Goal: Task Accomplishment & Management: Use online tool/utility

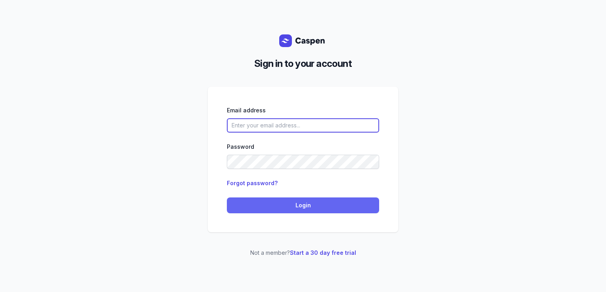
type input "[PERSON_NAME][EMAIL_ADDRESS][DOMAIN_NAME][PERSON_NAME]"
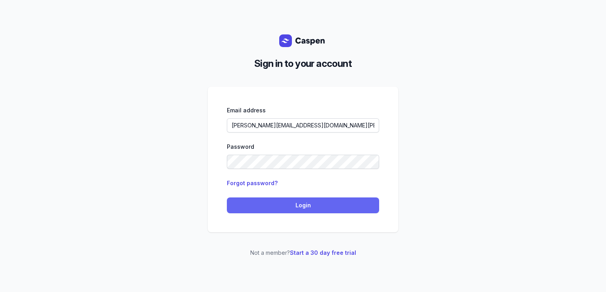
click at [268, 204] on span "Login" at bounding box center [302, 206] width 143 height 10
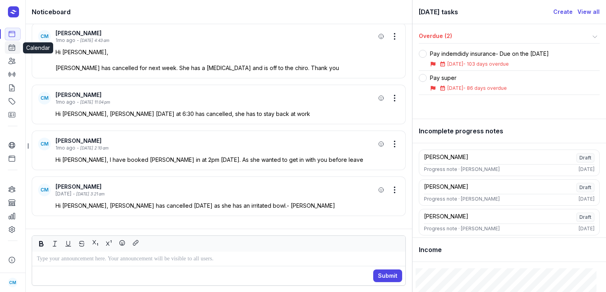
click at [13, 53] on link "Calendar" at bounding box center [13, 47] width 16 height 13
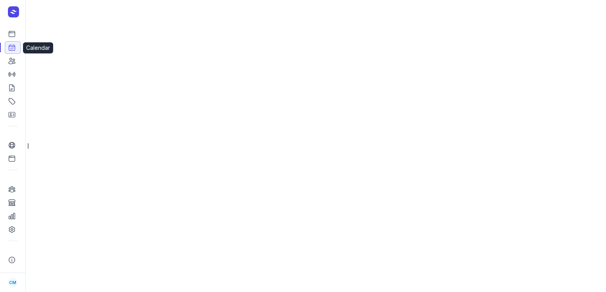
select select "week"
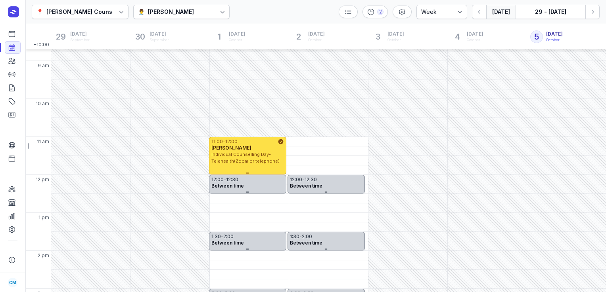
scroll to position [26, 0]
click at [172, 11] on div "[PERSON_NAME]" at bounding box center [171, 12] width 46 height 10
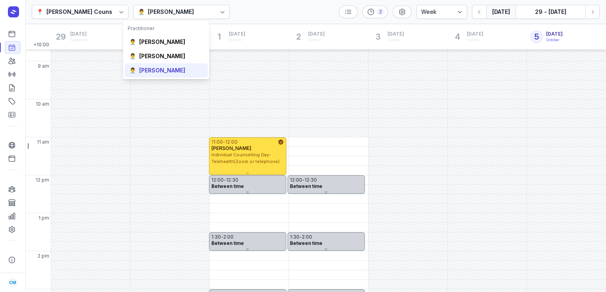
click at [158, 72] on div "[PERSON_NAME]" at bounding box center [162, 71] width 46 height 8
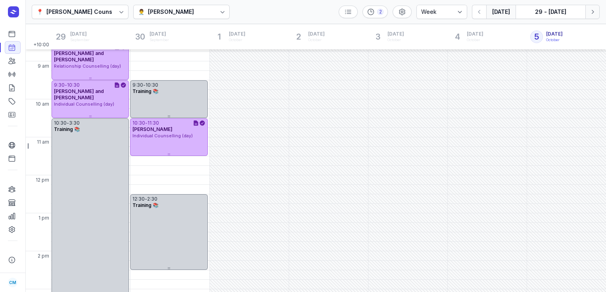
click at [591, 17] on button "Next week" at bounding box center [592, 12] width 14 height 14
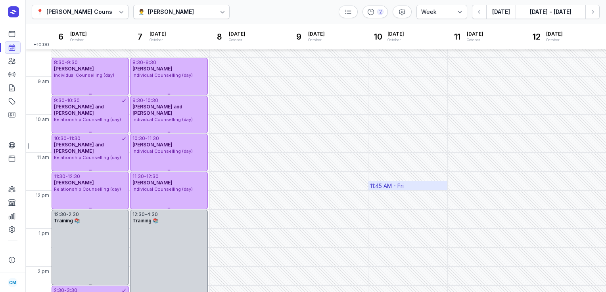
scroll to position [10, 0]
click at [590, 12] on icon "button" at bounding box center [592, 12] width 8 height 8
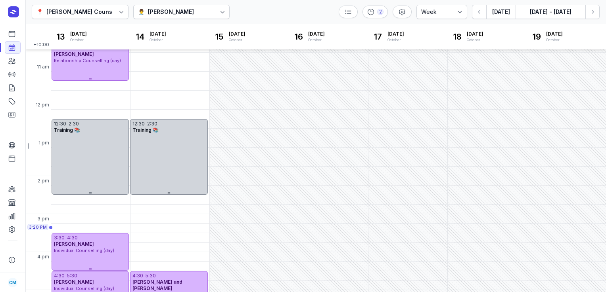
scroll to position [97, 0]
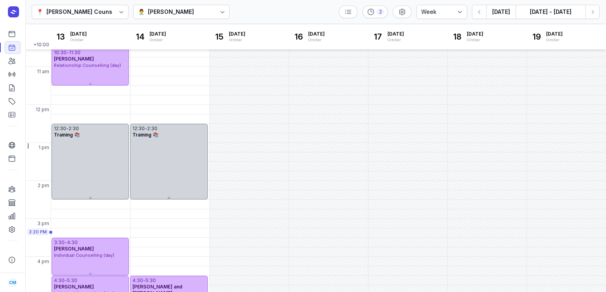
click at [196, 15] on div "👨‍⚕️ [PERSON_NAME]" at bounding box center [181, 12] width 97 height 14
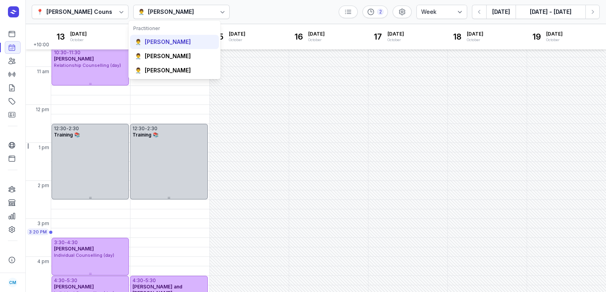
click at [163, 42] on div "[PERSON_NAME]" at bounding box center [168, 42] width 46 height 8
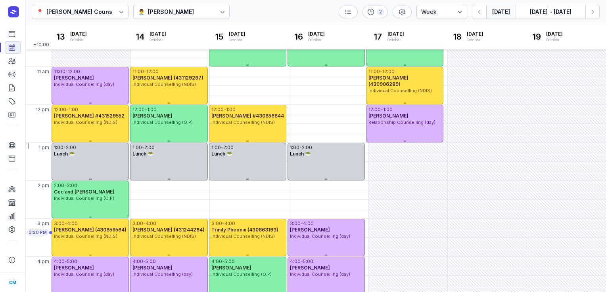
click at [507, 11] on button "[DATE]" at bounding box center [500, 12] width 29 height 14
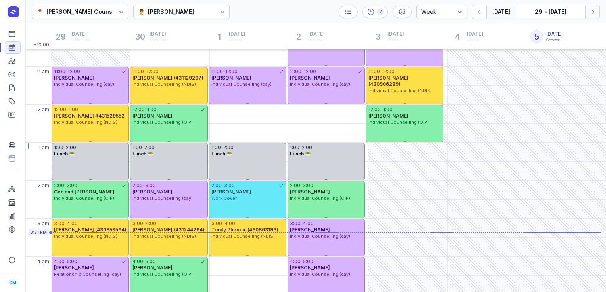
click at [590, 11] on icon "button" at bounding box center [592, 12] width 8 height 8
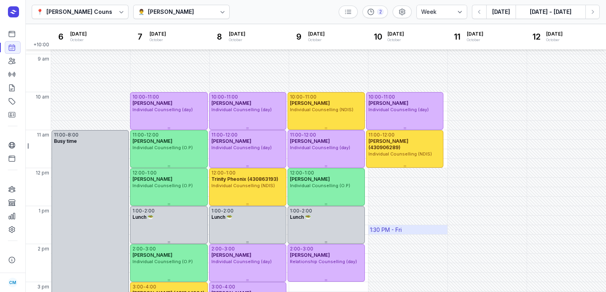
scroll to position [33, 0]
